Goal: Navigation & Orientation: Find specific page/section

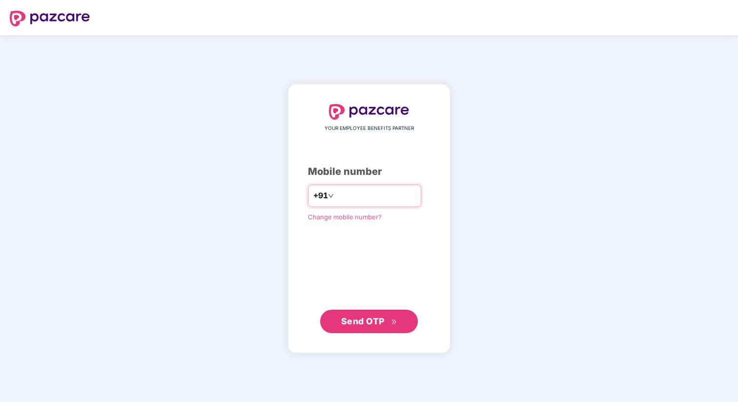
type input "**********"
click at [364, 313] on button "Send OTP" at bounding box center [369, 321] width 98 height 23
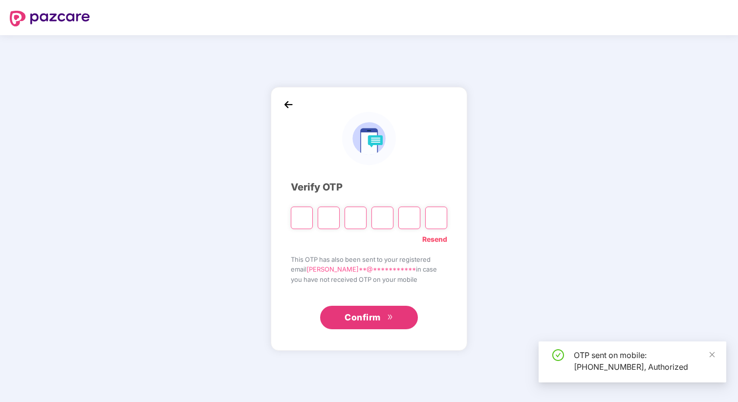
type input "*"
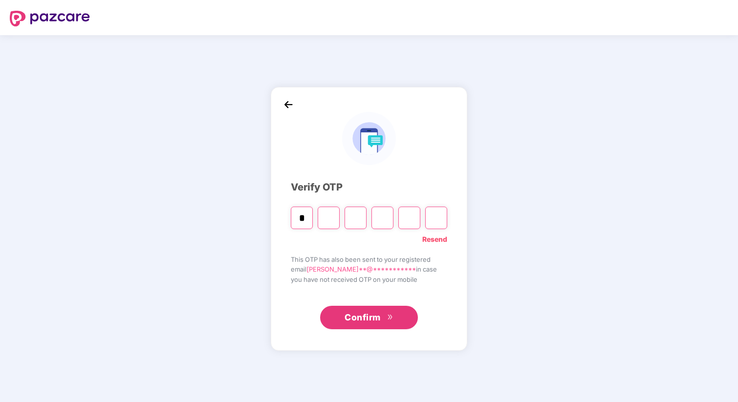
type input "*"
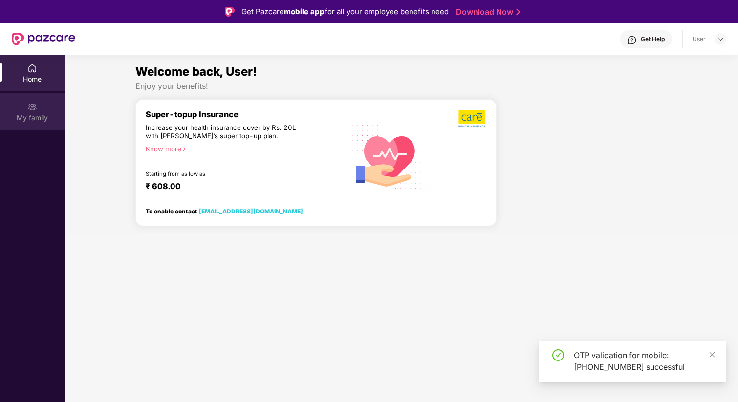
click at [24, 114] on div "My family" at bounding box center [32, 118] width 64 height 10
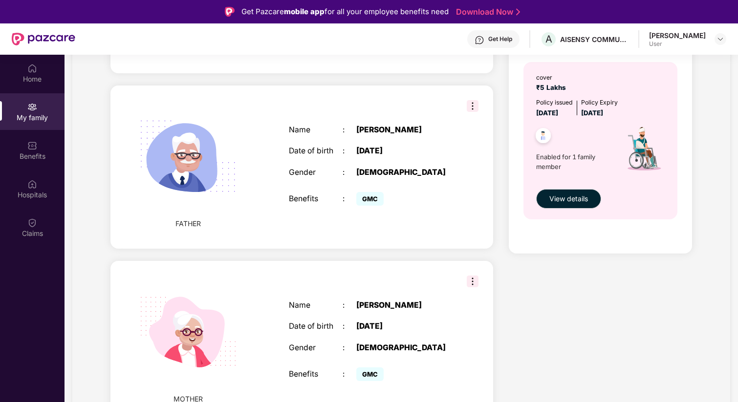
scroll to position [55, 0]
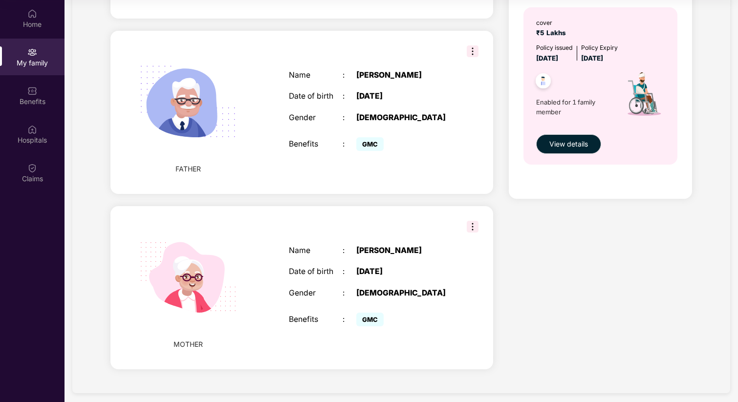
click at [475, 221] on img at bounding box center [473, 227] width 12 height 12
click at [455, 217] on div "MOTHER Name : Anita Sable Date of birth : 01 Jan 1979 Gender : FEMALE Benefits …" at bounding box center [301, 287] width 383 height 163
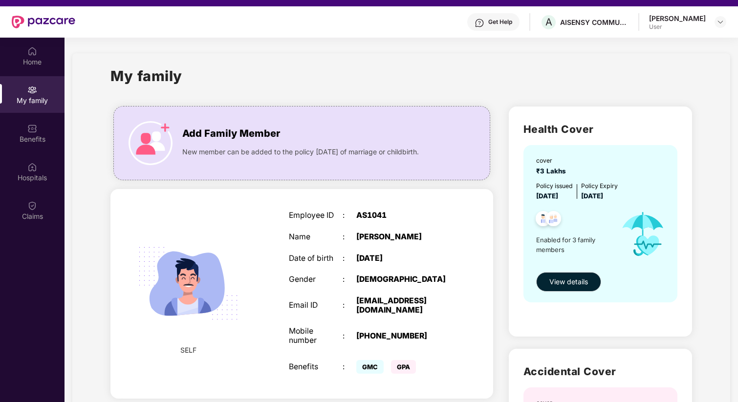
scroll to position [0, 0]
